Goal: Task Accomplishment & Management: Manage account settings

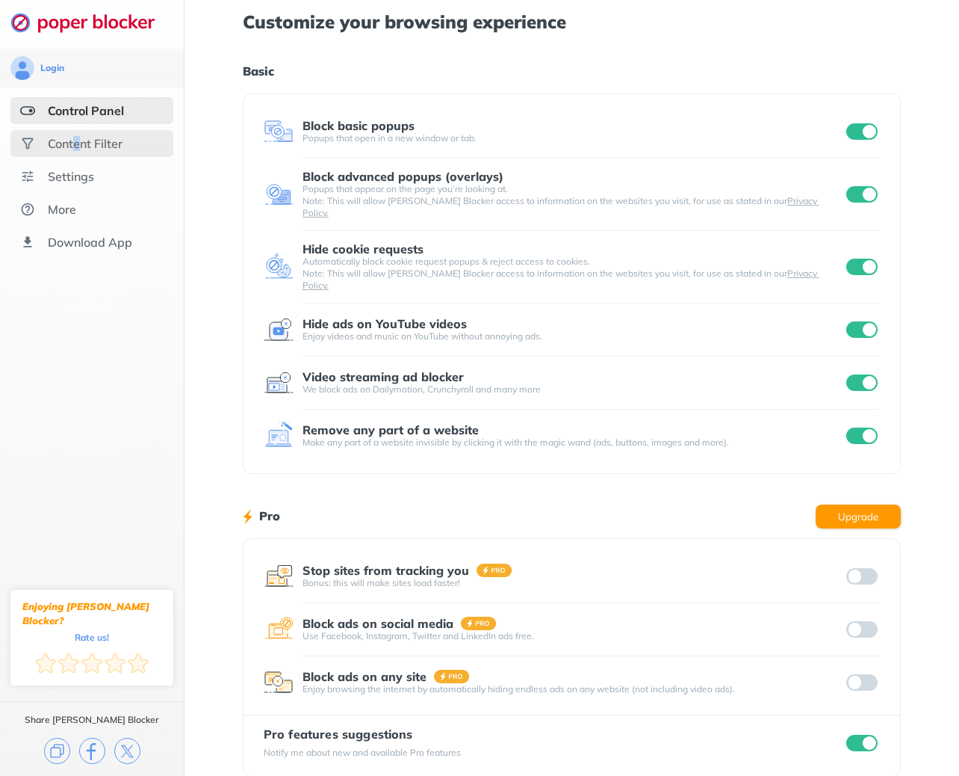
click at [78, 144] on div "Content Filter" at bounding box center [85, 143] width 75 height 15
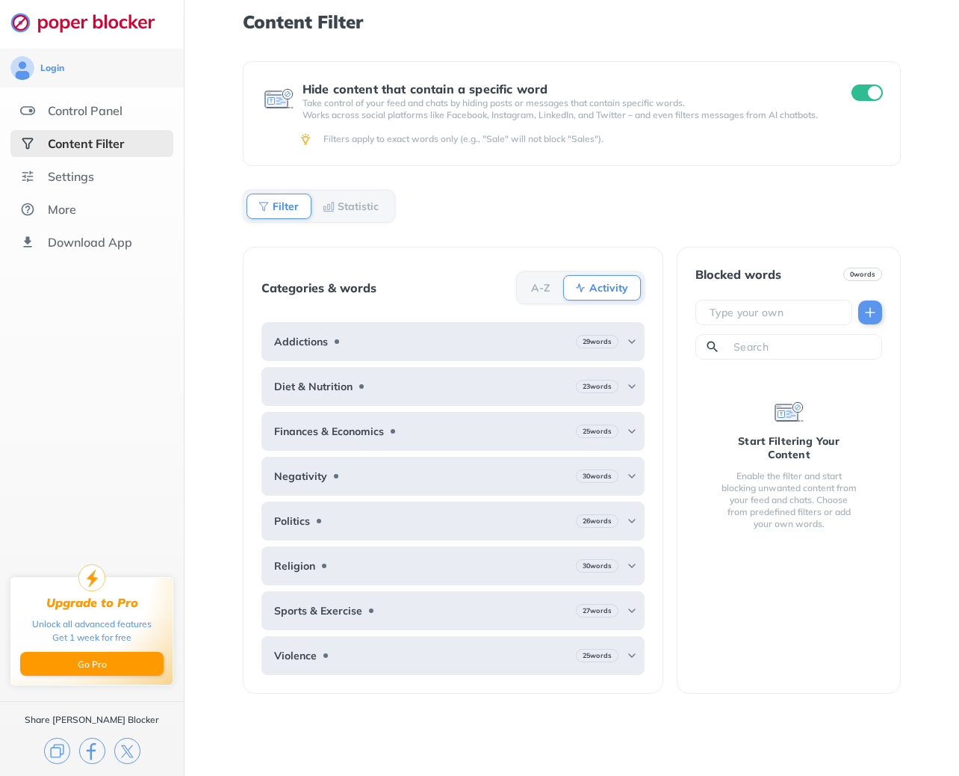
click at [145, 293] on div "Login Control Panel Content Filter Settings More Download App Upgrade to Pro Un…" at bounding box center [92, 388] width 184 height 776
click at [114, 187] on div "Settings" at bounding box center [91, 176] width 163 height 27
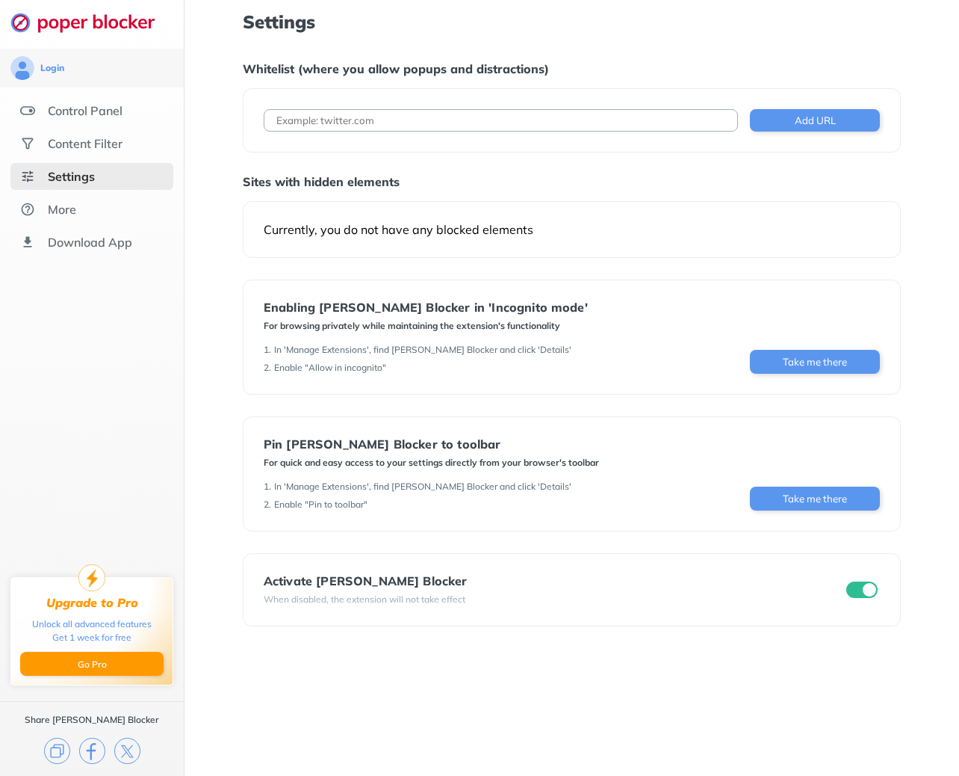
click at [461, 122] on input at bounding box center [501, 120] width 474 height 22
paste input "[URL][DOMAIN_NAME]"
type input "[URL][DOMAIN_NAME]"
click at [781, 115] on button "Add URL" at bounding box center [815, 120] width 130 height 22
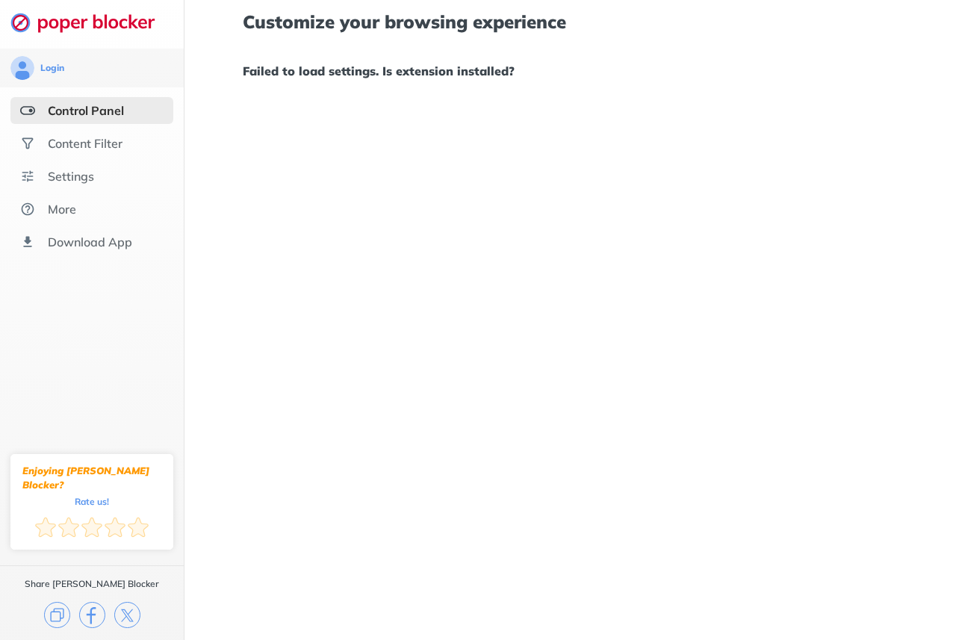
click at [116, 129] on ul "Control Panel Content Filter Settings More Download App" at bounding box center [92, 176] width 184 height 158
click at [116, 145] on div "Content Filter" at bounding box center [85, 143] width 75 height 15
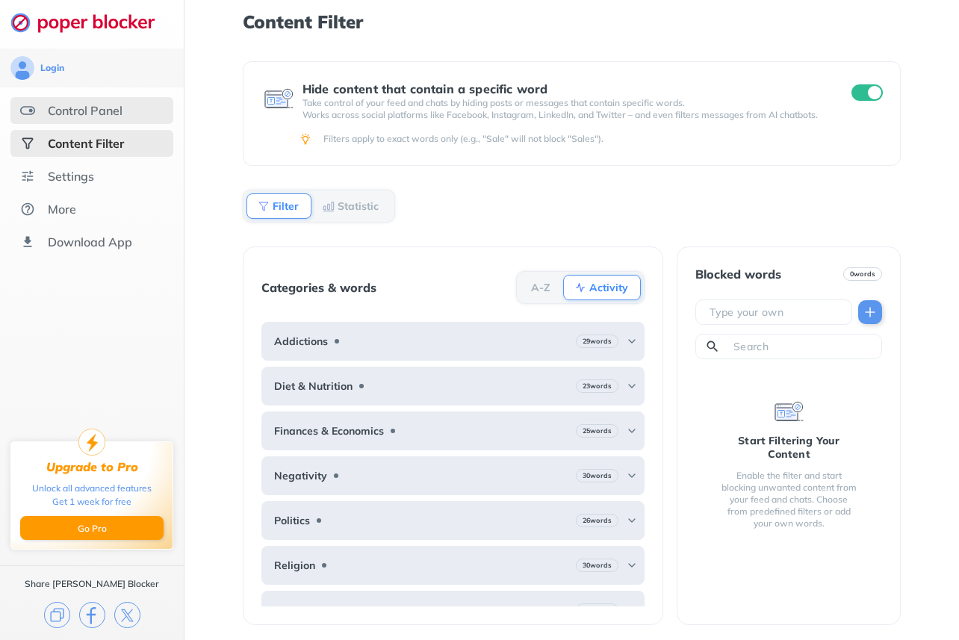
click at [111, 112] on div "Control Panel" at bounding box center [85, 110] width 75 height 15
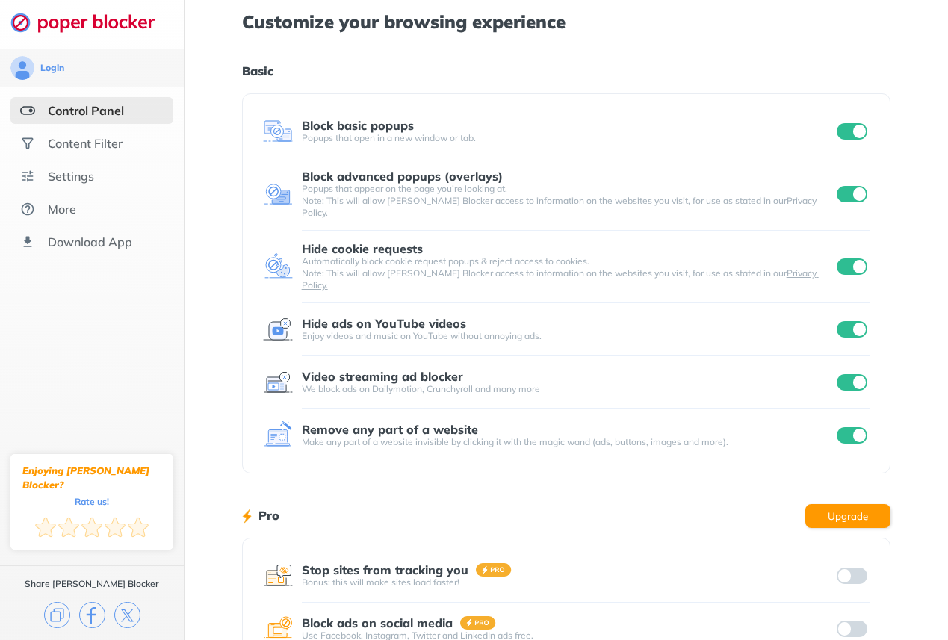
click at [860, 131] on input "checkbox" at bounding box center [852, 131] width 31 height 16
click at [849, 191] on input "checkbox" at bounding box center [852, 194] width 31 height 16
